Goal: Information Seeking & Learning: Learn about a topic

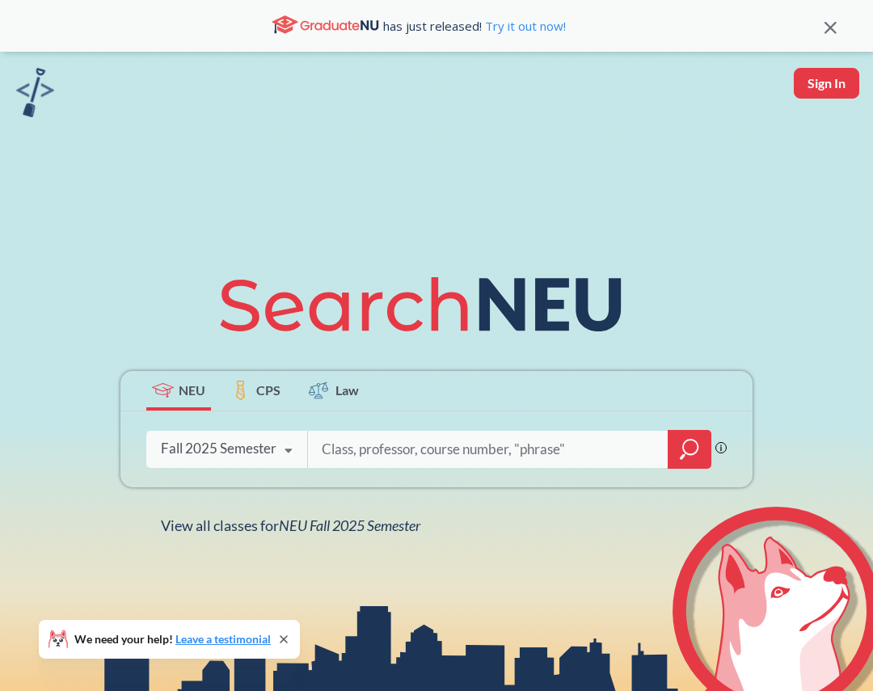
click at [339, 454] on input "search" at bounding box center [488, 449] width 336 height 34
type input "database management systems"
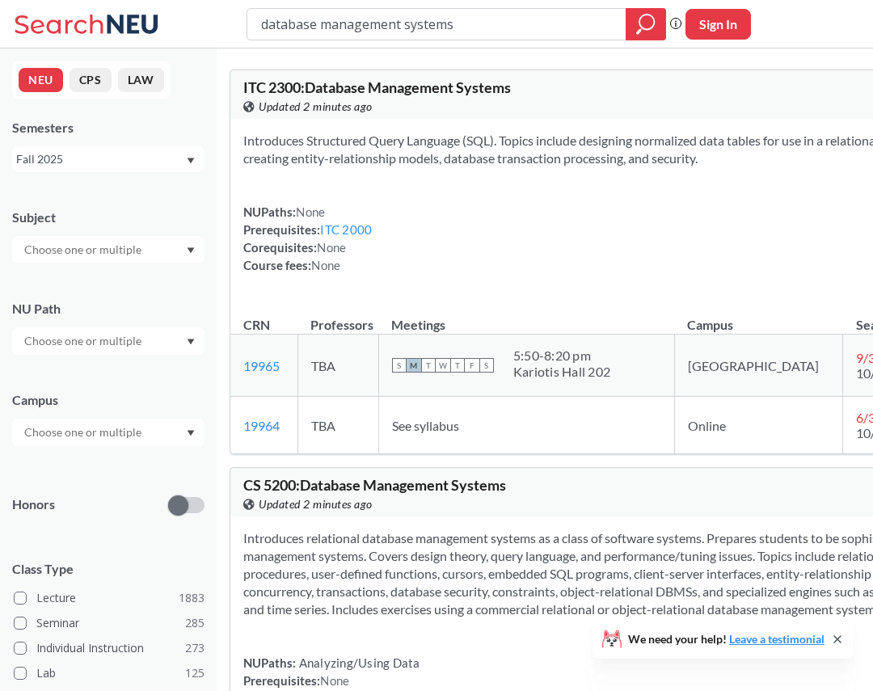
click at [123, 248] on input "text" at bounding box center [84, 249] width 136 height 19
click at [90, 289] on p "Computer Science" at bounding box center [112, 295] width 183 height 16
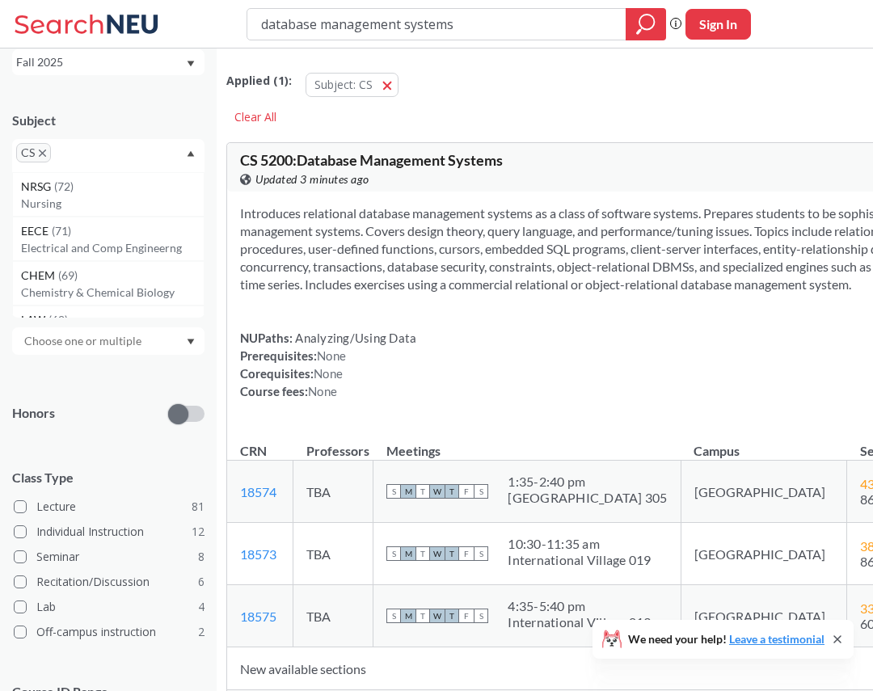
scroll to position [192, 0]
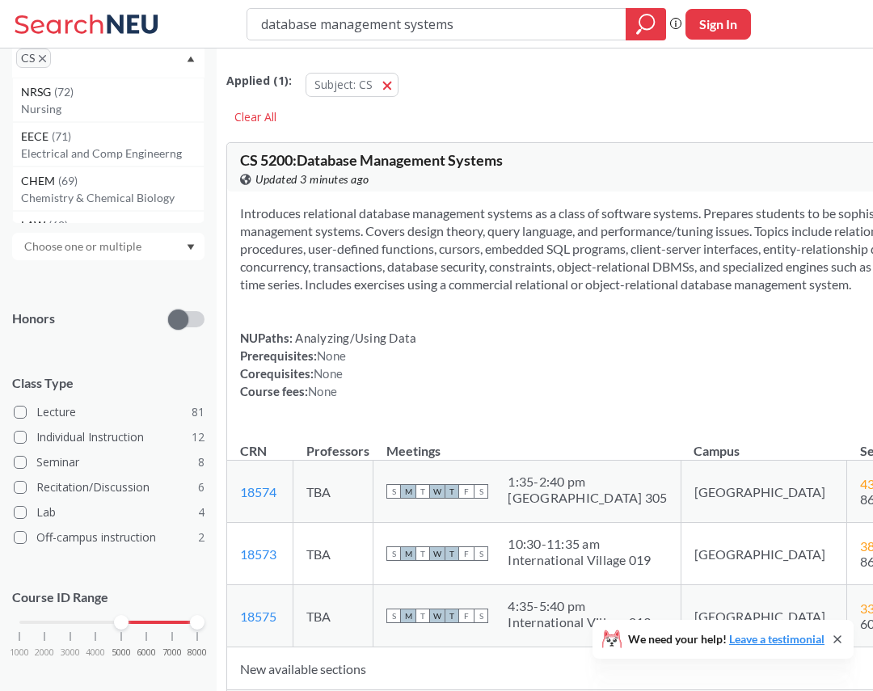
drag, startPoint x: 23, startPoint y: 625, endPoint x: 129, endPoint y: 627, distance: 106.7
click at [129, 627] on div "1000 2000 3000 4000 5000 6000 7000 8000" at bounding box center [108, 653] width 192 height 73
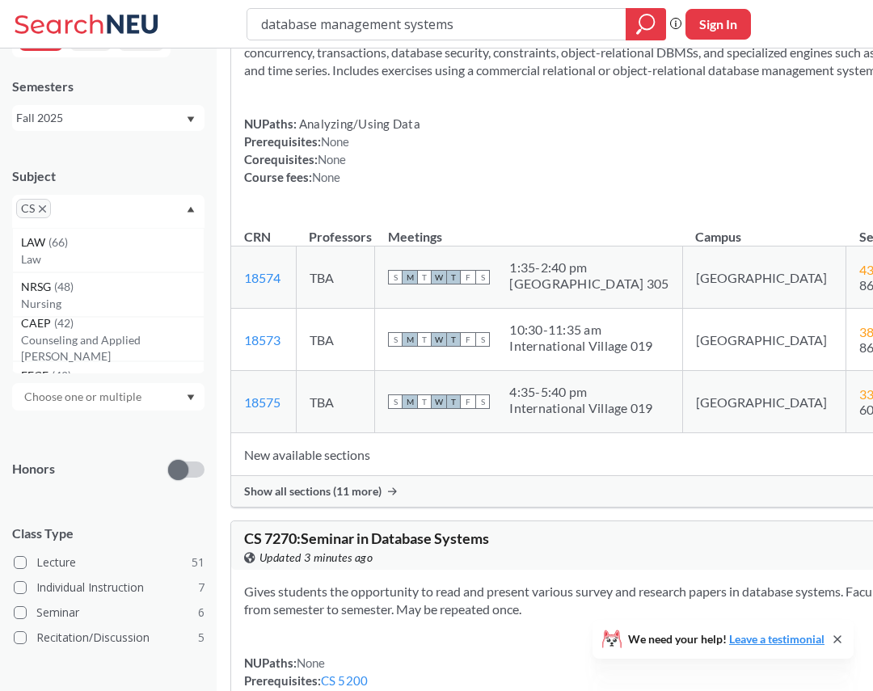
scroll to position [226, 0]
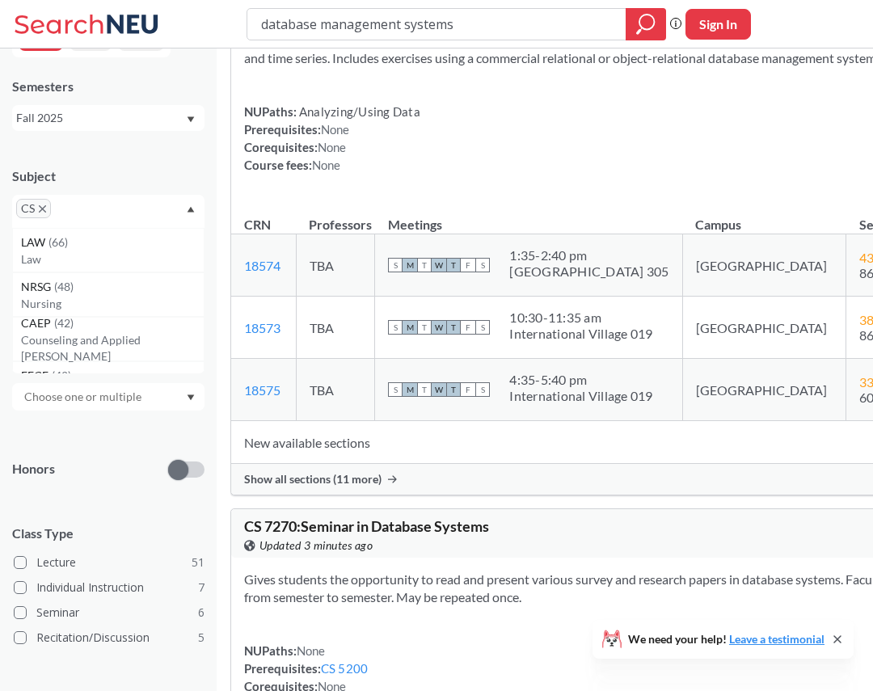
click at [355, 495] on div "Show all sections (11 more)" at bounding box center [653, 479] width 845 height 31
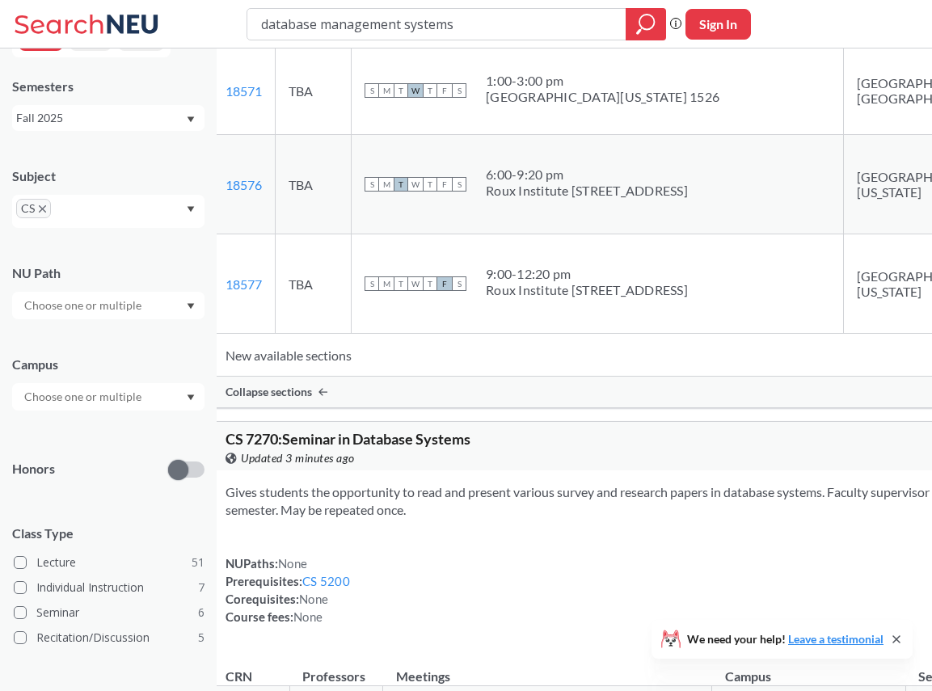
scroll to position [1392, 0]
